Goal: Information Seeking & Learning: Check status

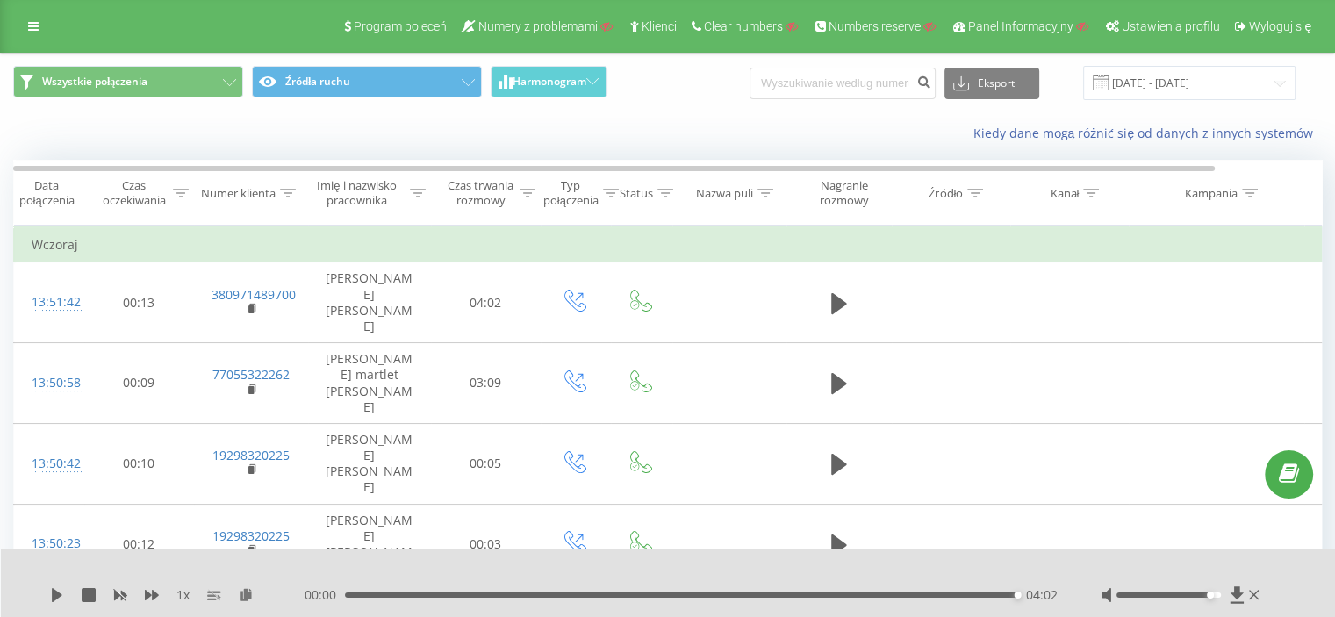
click at [23, 5] on div "Program poleceń Numery z problemami Klienci Clear numbers Numbers reserve Panel…" at bounding box center [667, 26] width 1335 height 53
click at [34, 25] on icon at bounding box center [33, 26] width 11 height 12
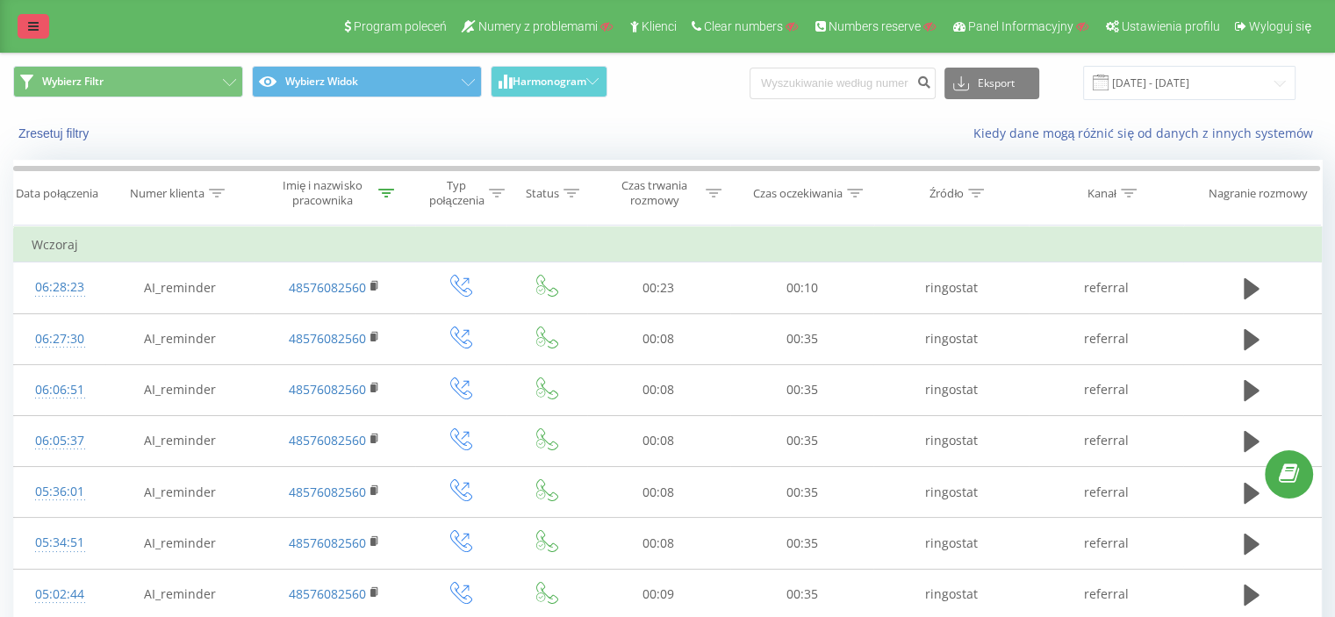
click at [25, 25] on link at bounding box center [34, 26] width 32 height 25
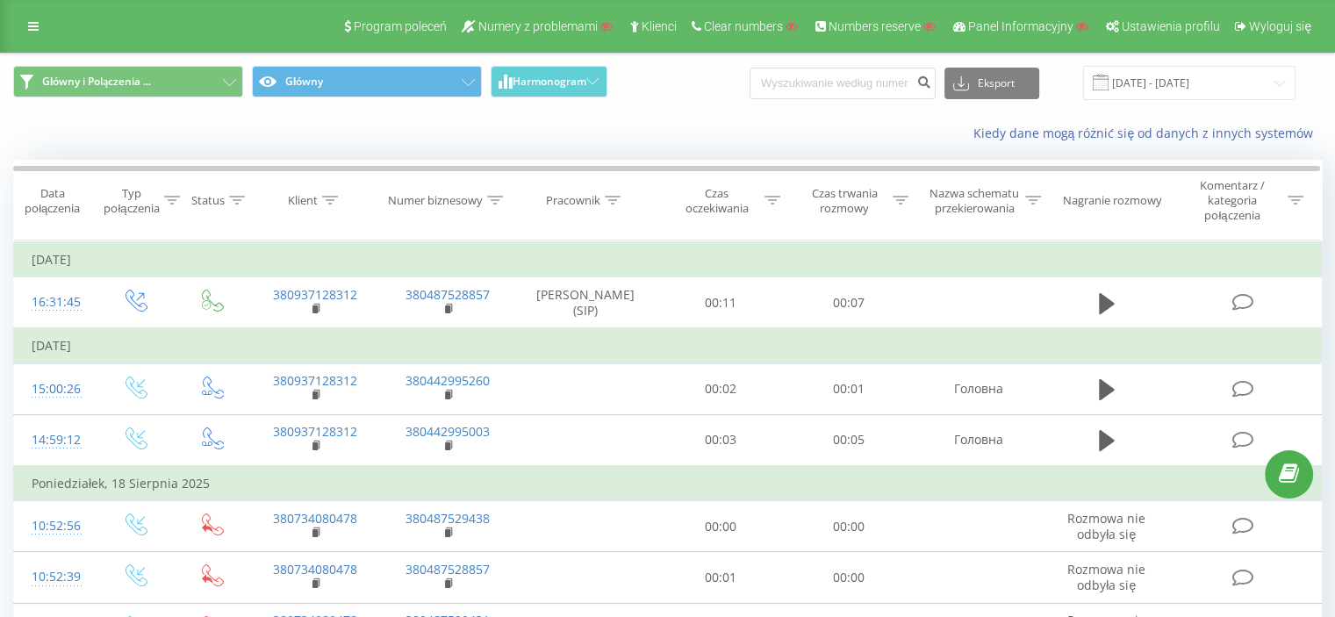
click at [44, 20] on link at bounding box center [34, 26] width 32 height 25
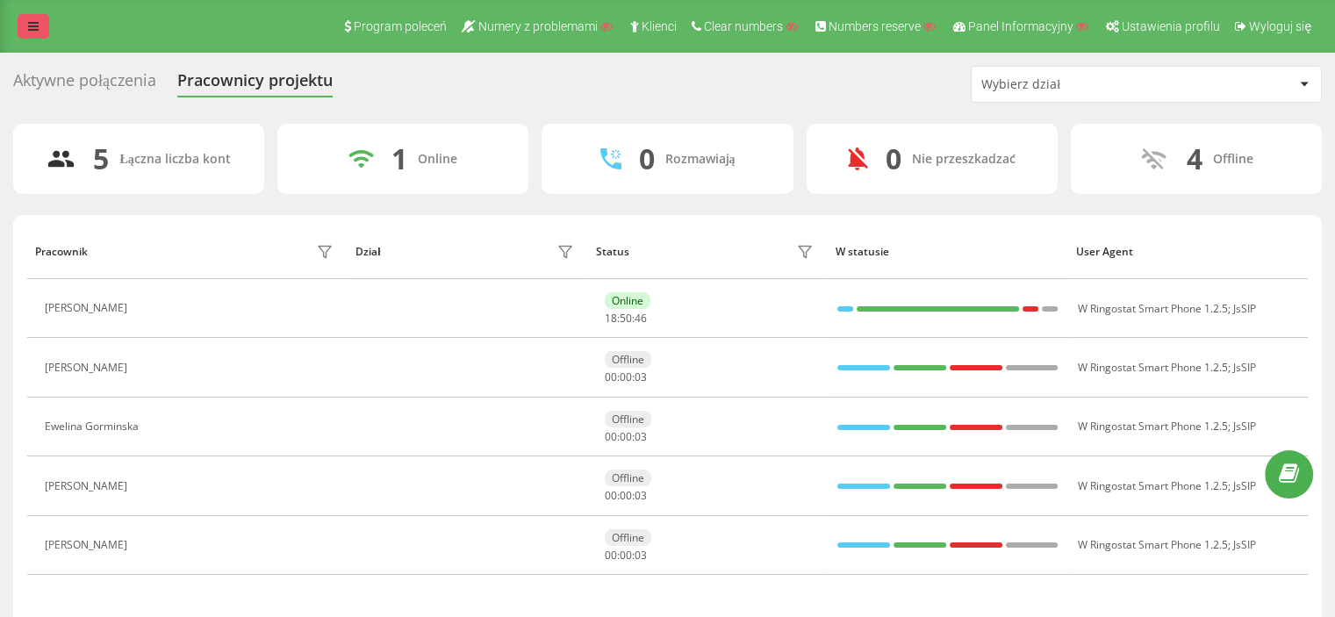
click at [35, 20] on icon at bounding box center [33, 26] width 11 height 12
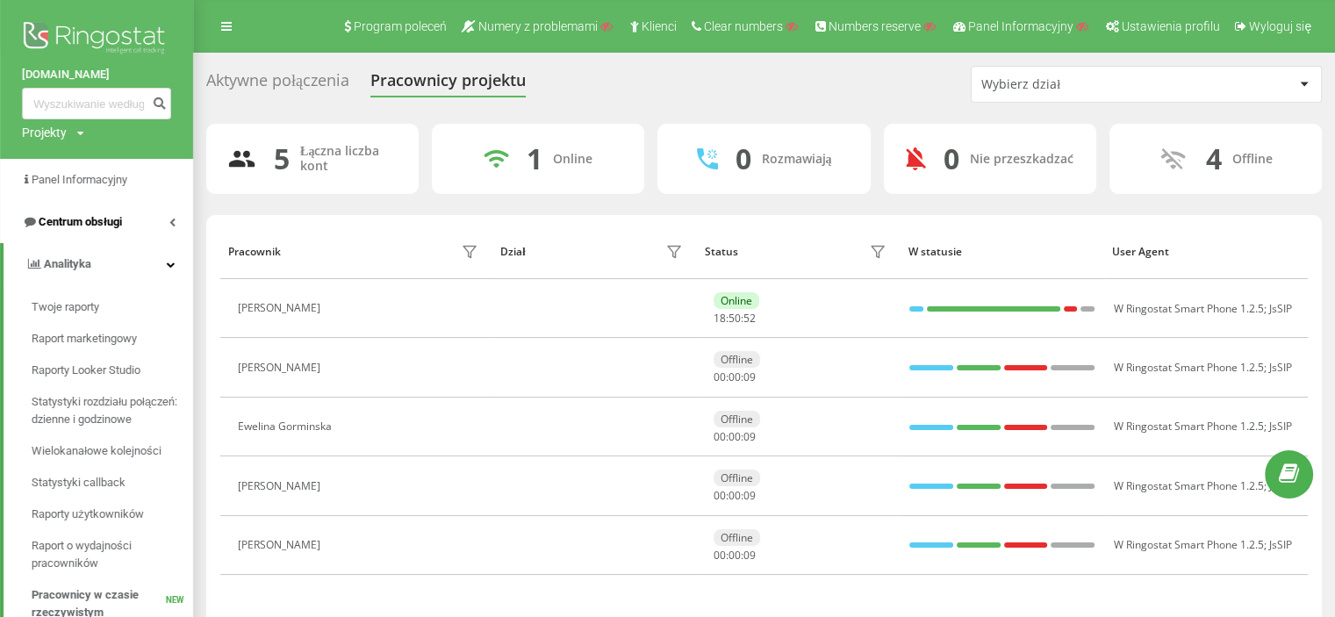
click at [90, 220] on span "Centrum obsługi" at bounding box center [80, 221] width 83 height 13
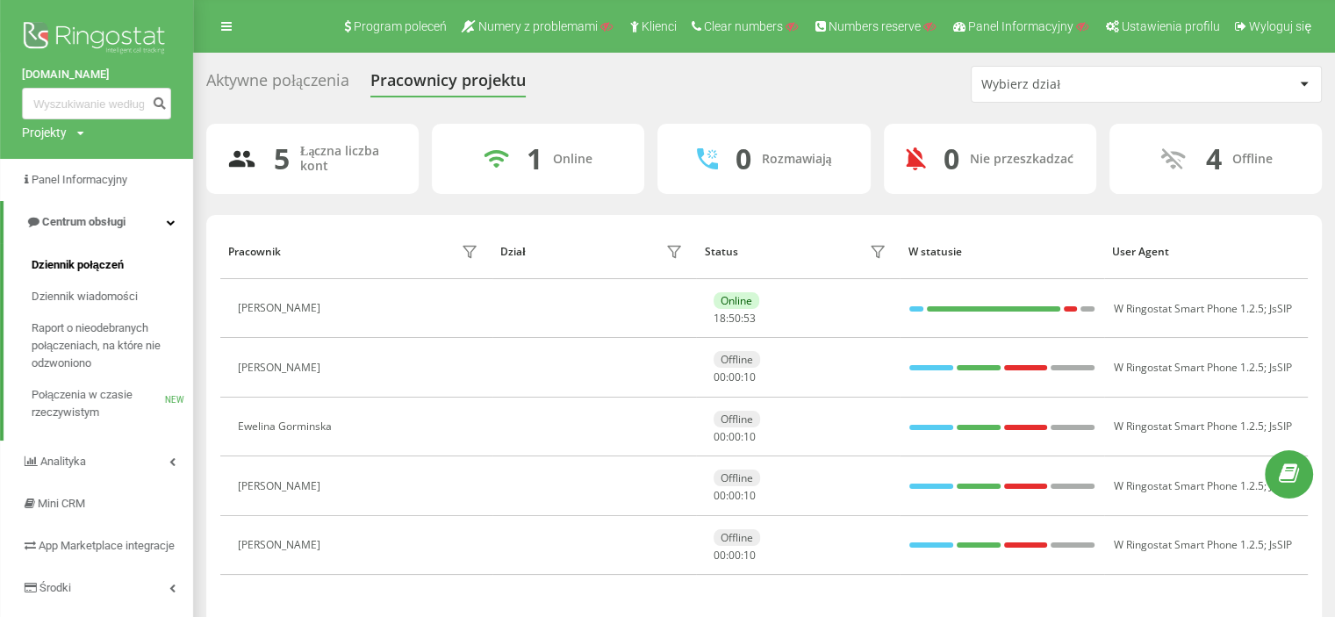
click at [109, 262] on span "Dziennik połączeń" at bounding box center [78, 265] width 92 height 18
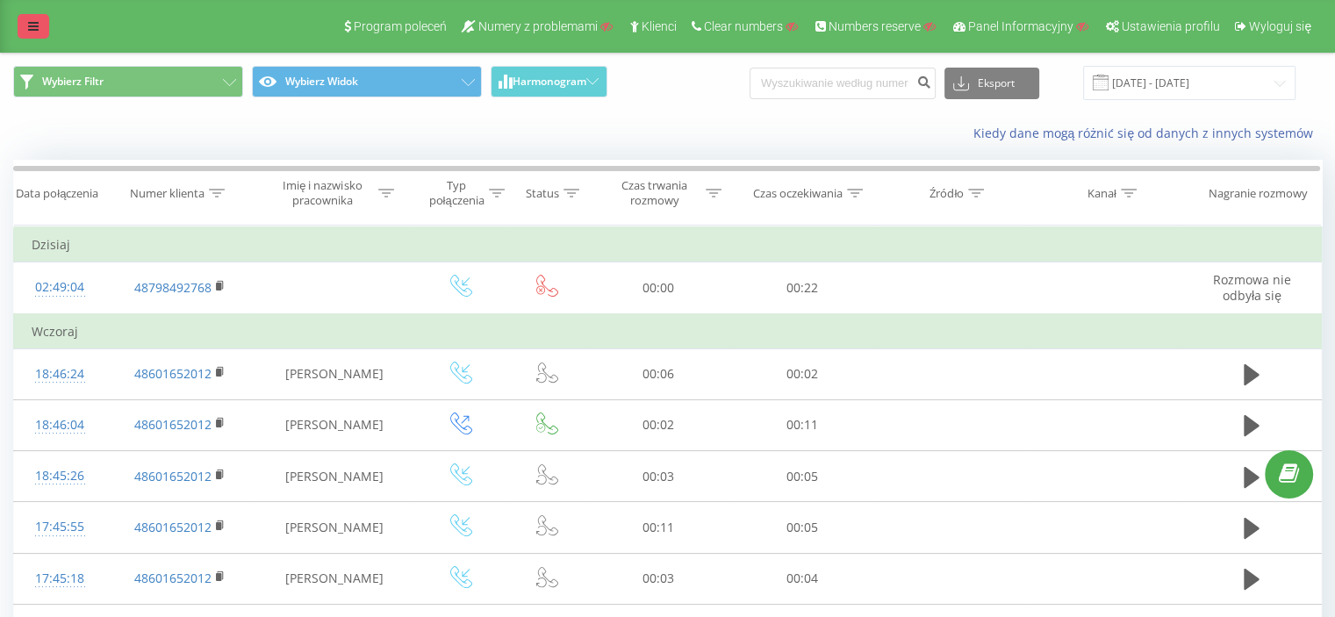
click at [32, 20] on icon at bounding box center [33, 26] width 11 height 12
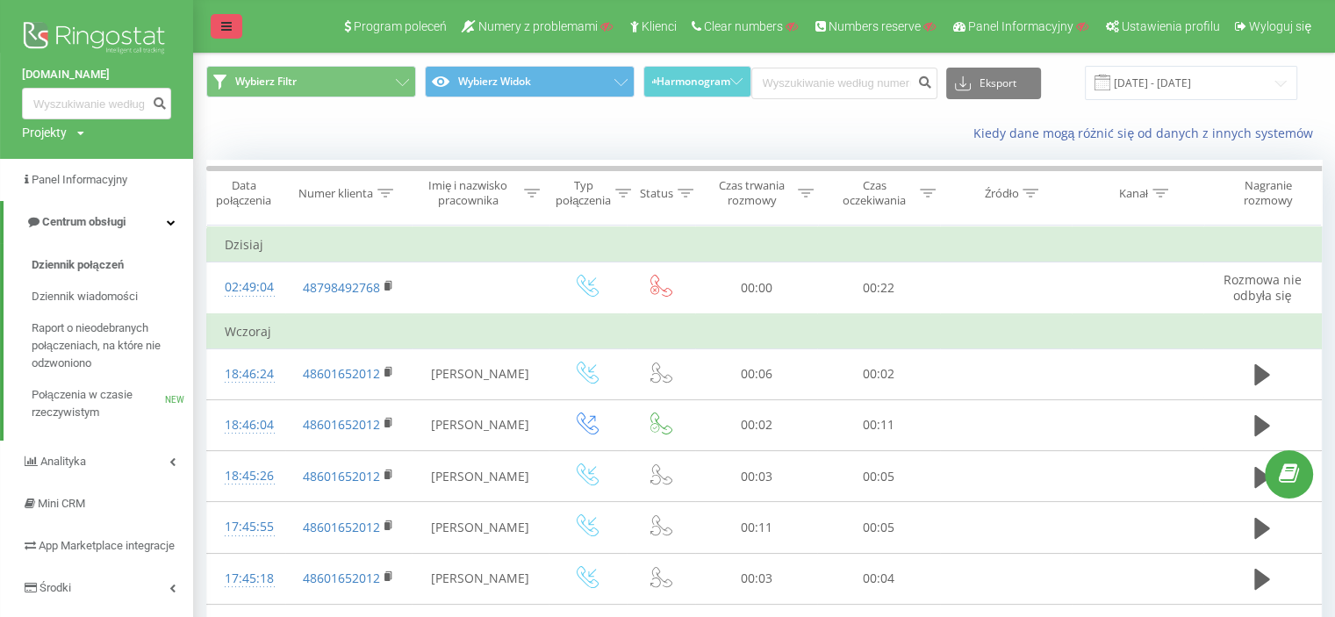
click at [218, 20] on link at bounding box center [227, 26] width 32 height 25
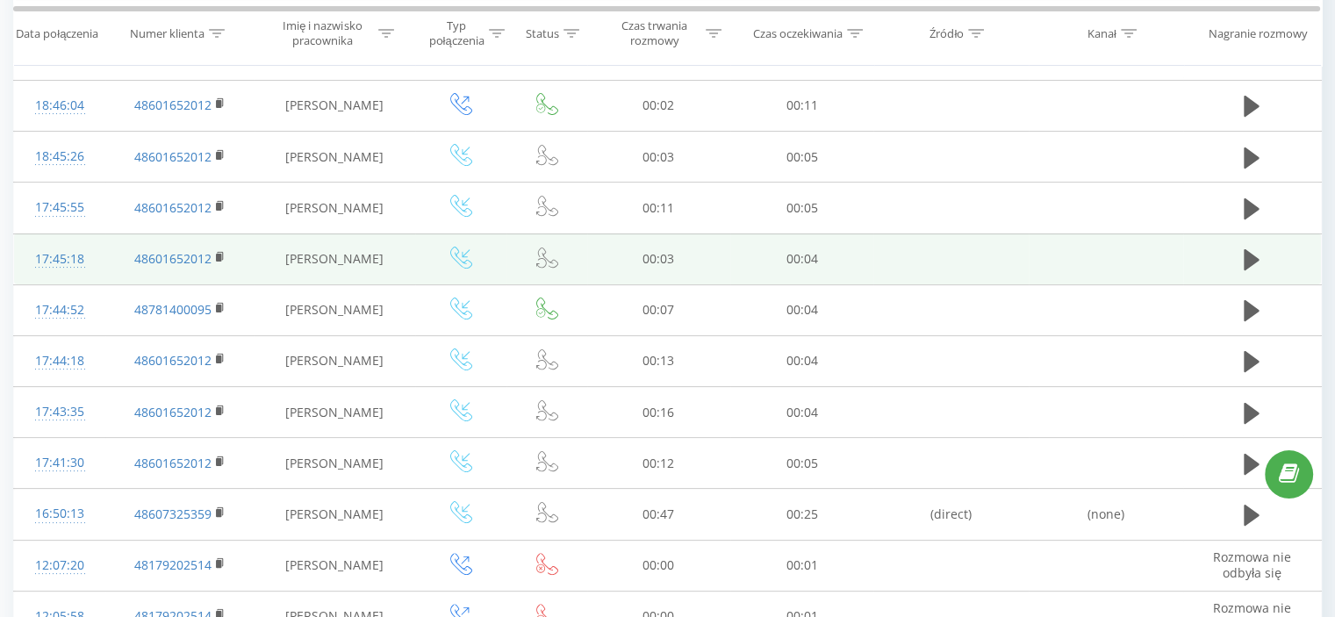
scroll to position [316, 0]
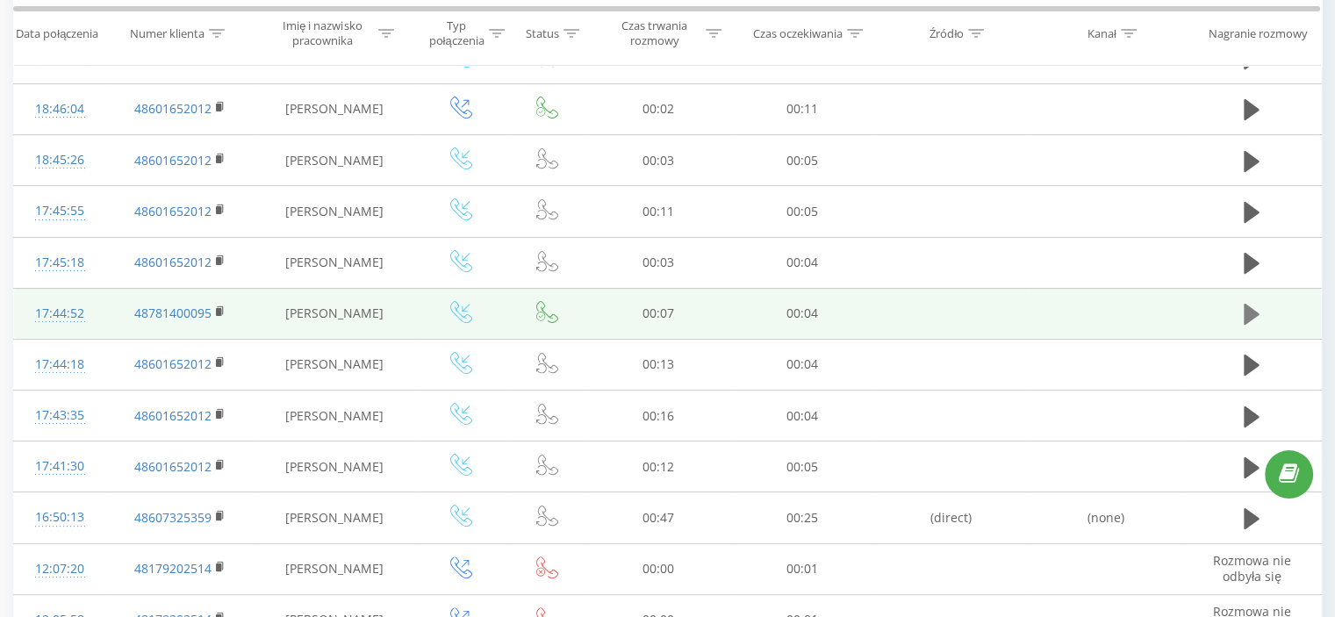
click at [1239, 308] on button at bounding box center [1252, 314] width 26 height 26
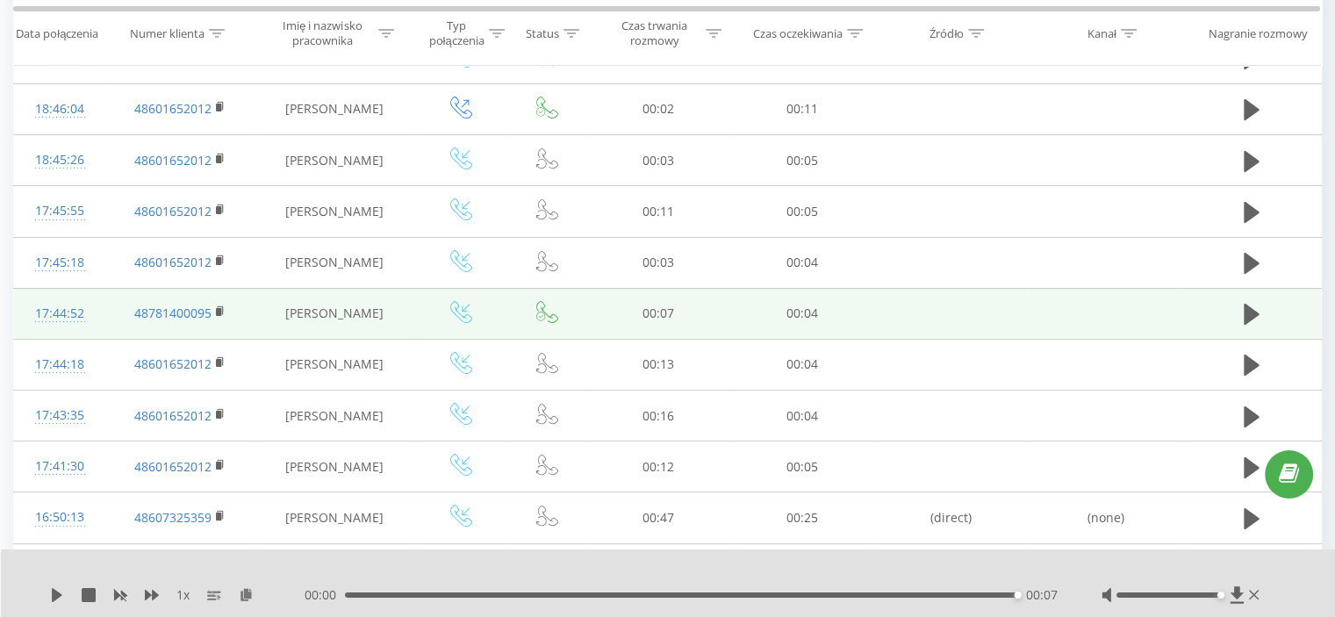
drag, startPoint x: 1182, startPoint y: 595, endPoint x: 1218, endPoint y: 593, distance: 36.1
click at [1218, 593] on div at bounding box center [1169, 595] width 104 height 5
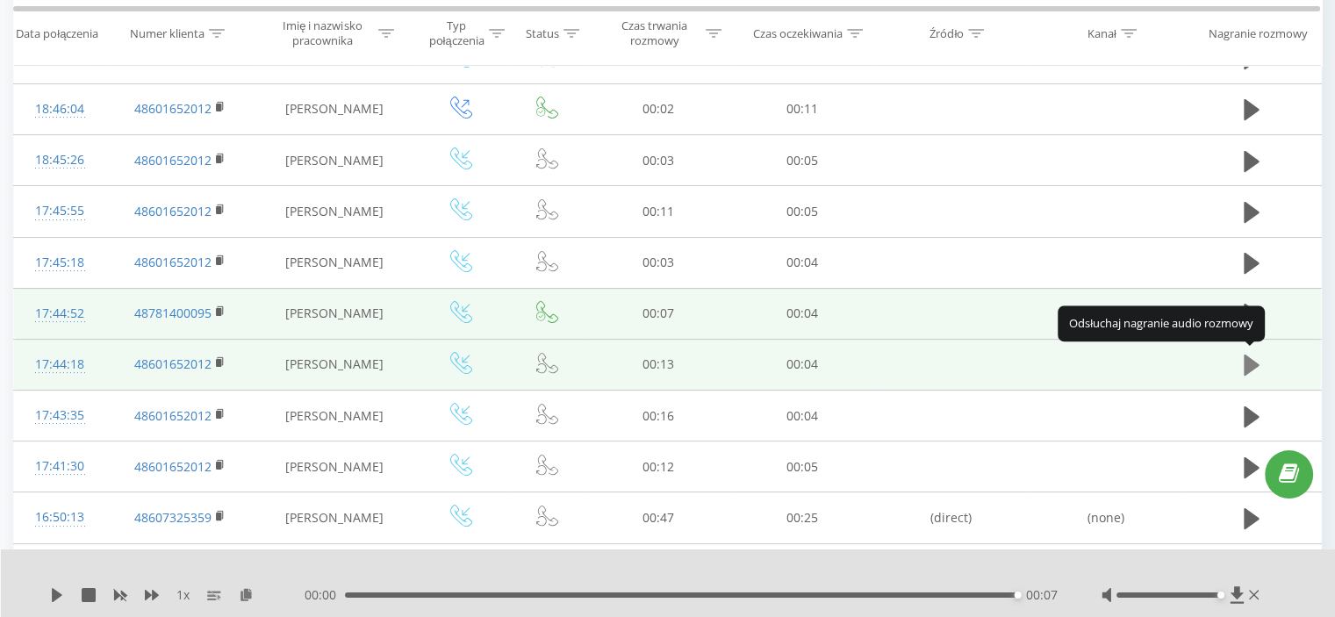
click at [1253, 361] on icon at bounding box center [1252, 365] width 16 height 21
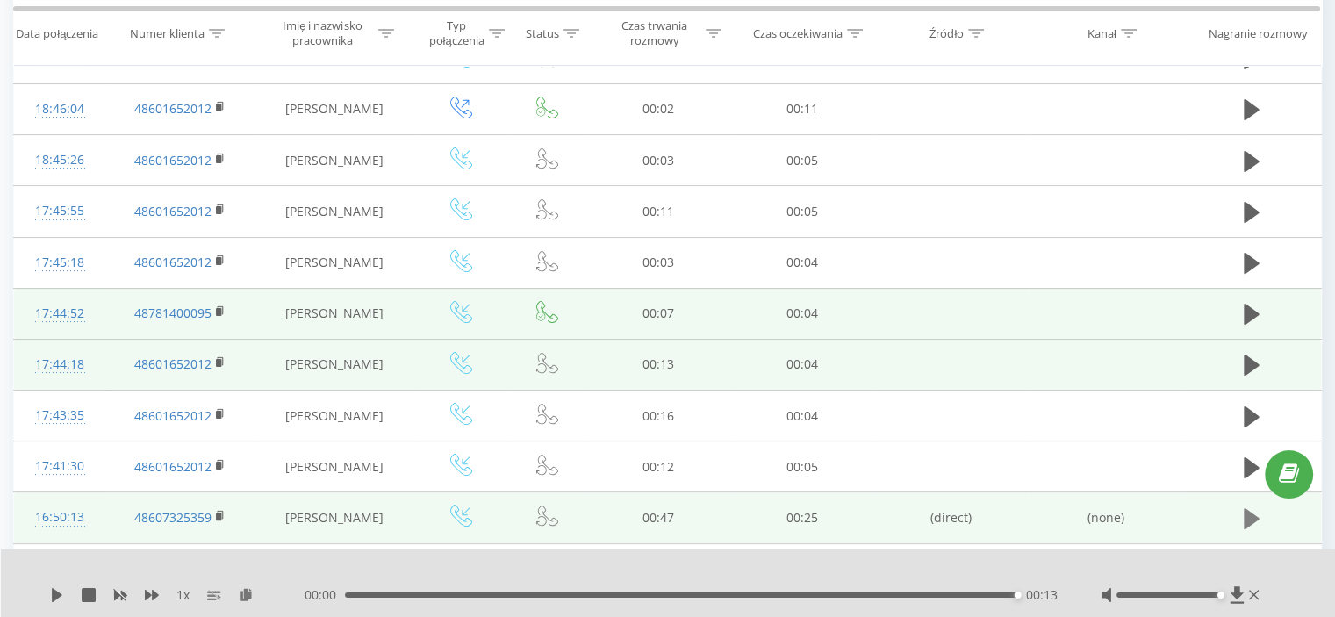
click at [1244, 519] on icon at bounding box center [1252, 518] width 16 height 25
